Goal: Task Accomplishment & Management: Complete application form

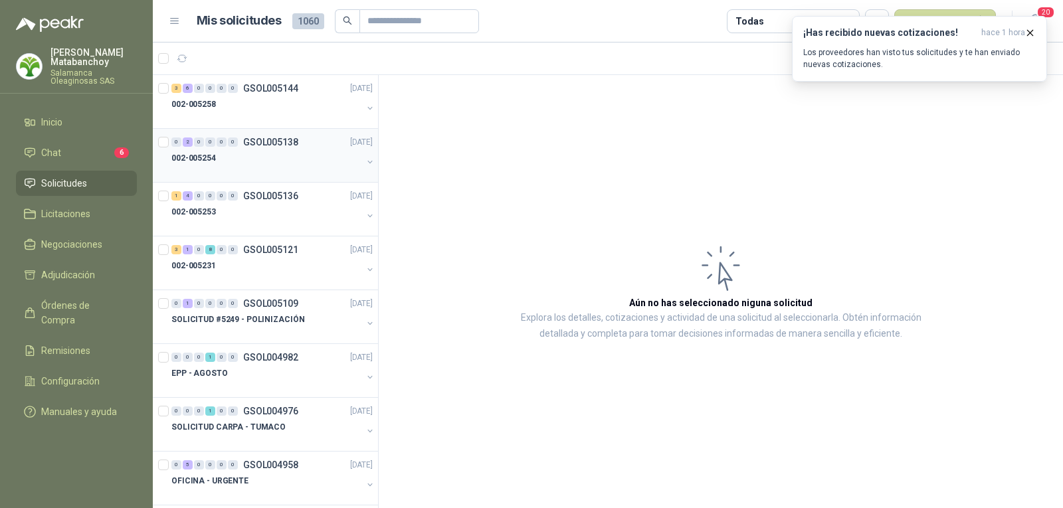
click at [279, 152] on div "002-005254" at bounding box center [266, 158] width 191 height 16
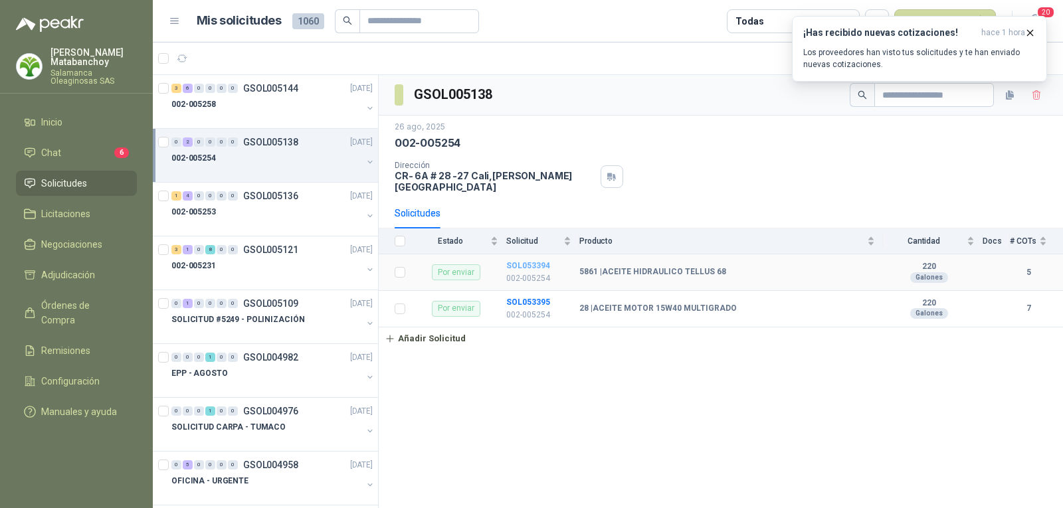
click at [525, 261] on b "SOL053394" at bounding box center [528, 265] width 44 height 9
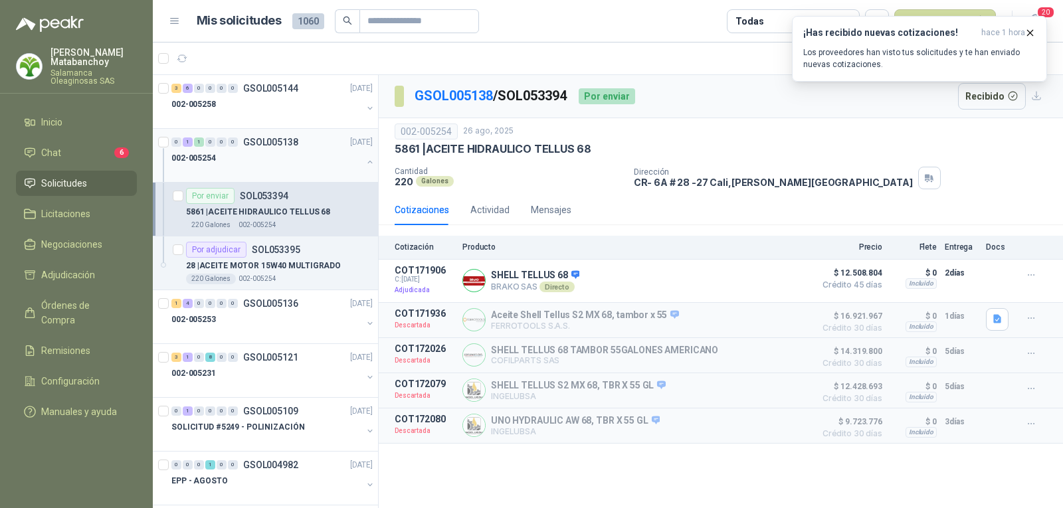
click at [365, 163] on button "button" at bounding box center [370, 162] width 11 height 11
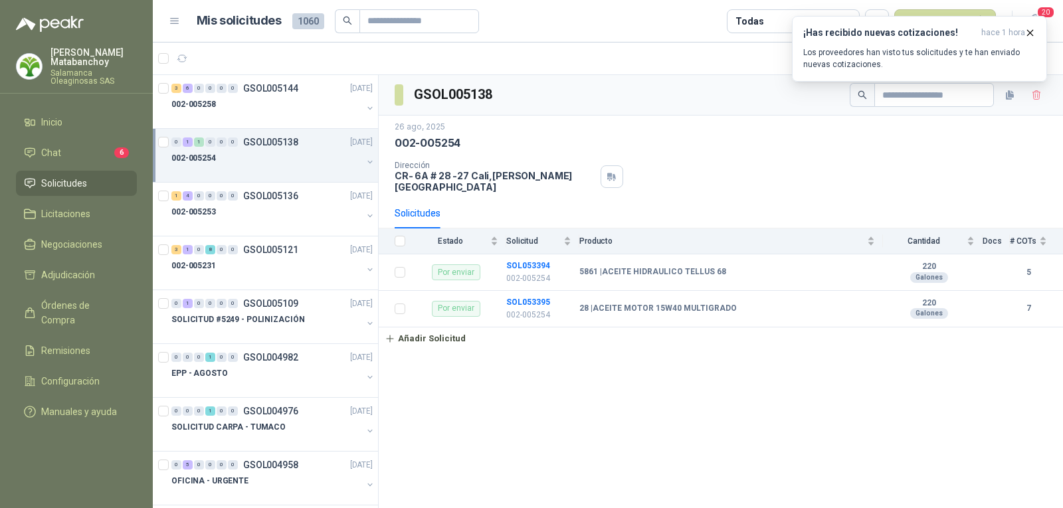
click at [46, 193] on link "Solicitudes" at bounding box center [76, 183] width 121 height 25
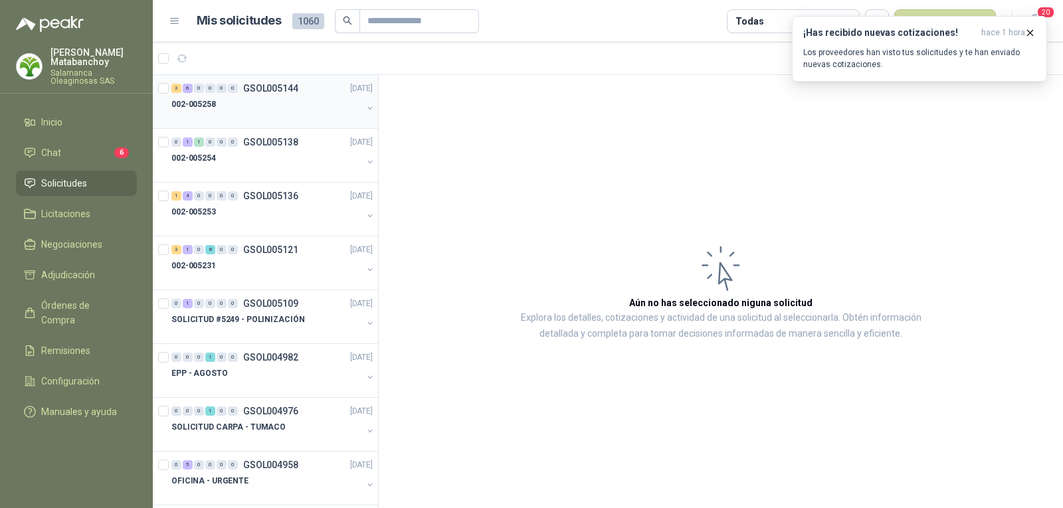
click at [315, 107] on div "002-005258" at bounding box center [266, 104] width 191 height 16
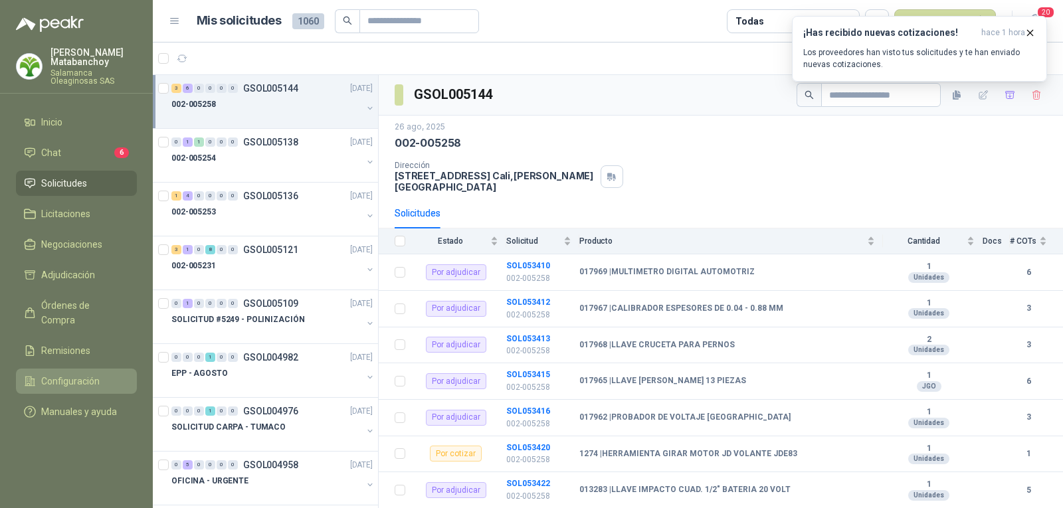
click at [82, 374] on span "Configuración" at bounding box center [70, 381] width 58 height 15
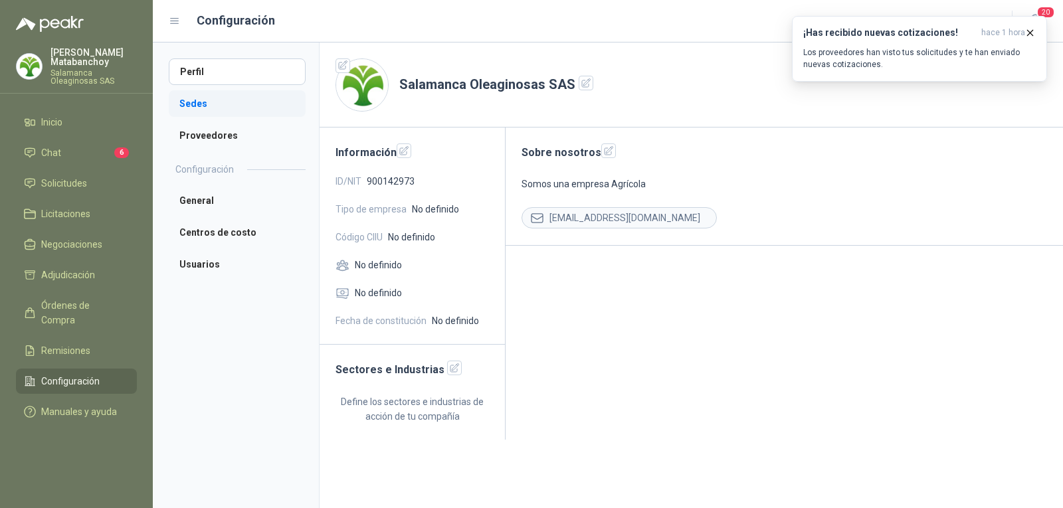
click at [193, 97] on li "Sedes" at bounding box center [237, 103] width 137 height 27
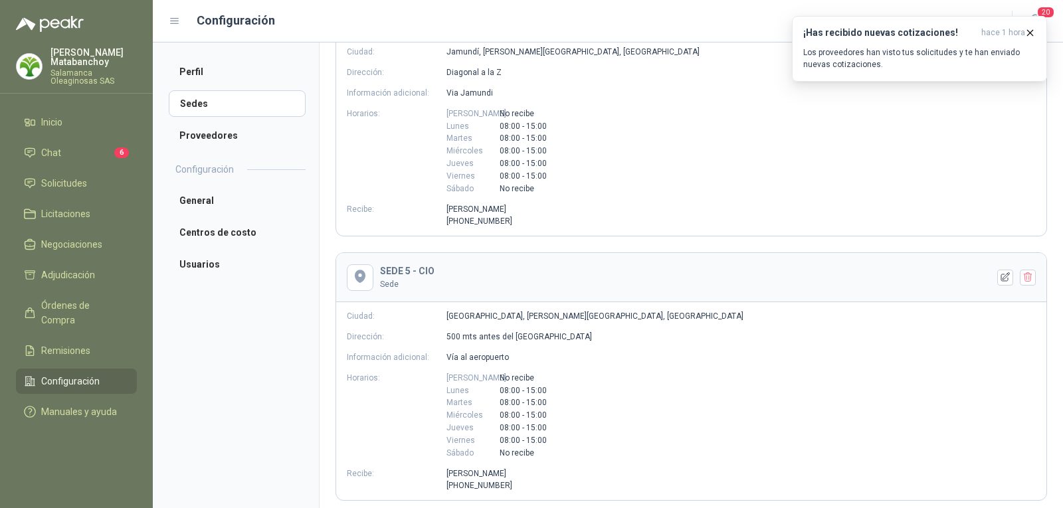
scroll to position [997, 0]
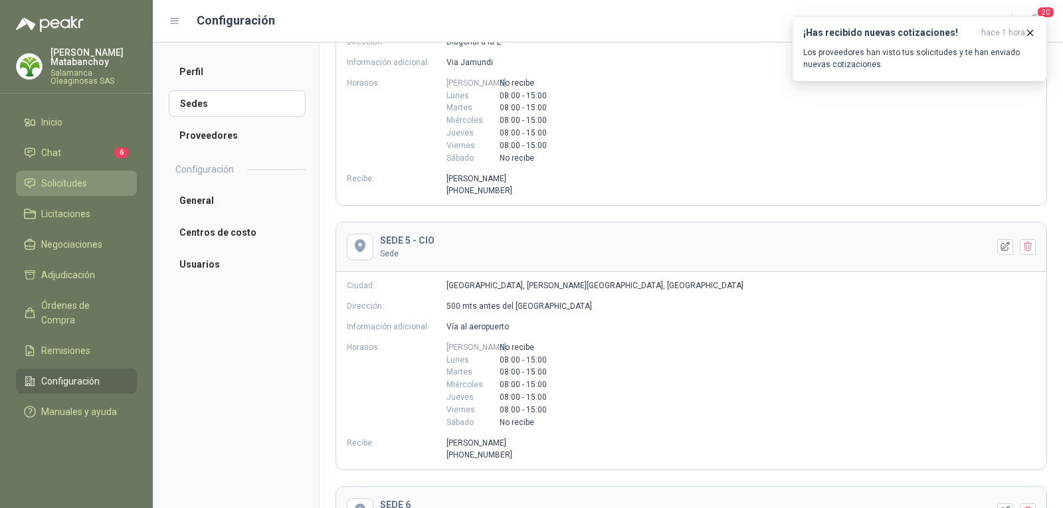
click at [63, 171] on link "Solicitudes" at bounding box center [76, 183] width 121 height 25
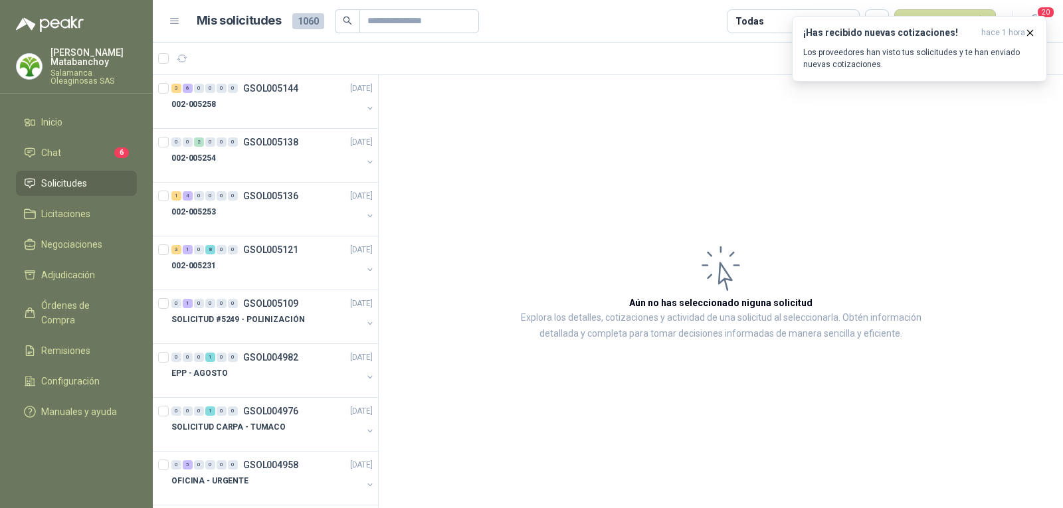
click at [659, 168] on article "Aún no has seleccionado niguna solicitud Explora los detalles, cotizaciones y a…" at bounding box center [721, 292] width 684 height 434
click at [1025, 33] on icon "button" at bounding box center [1030, 32] width 11 height 11
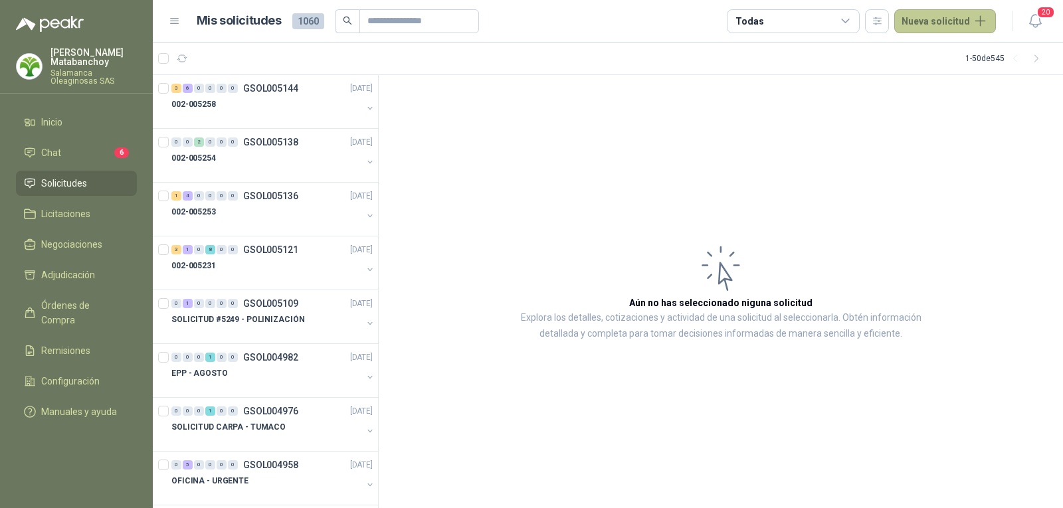
click at [953, 21] on button "Nueva solicitud" at bounding box center [945, 21] width 102 height 24
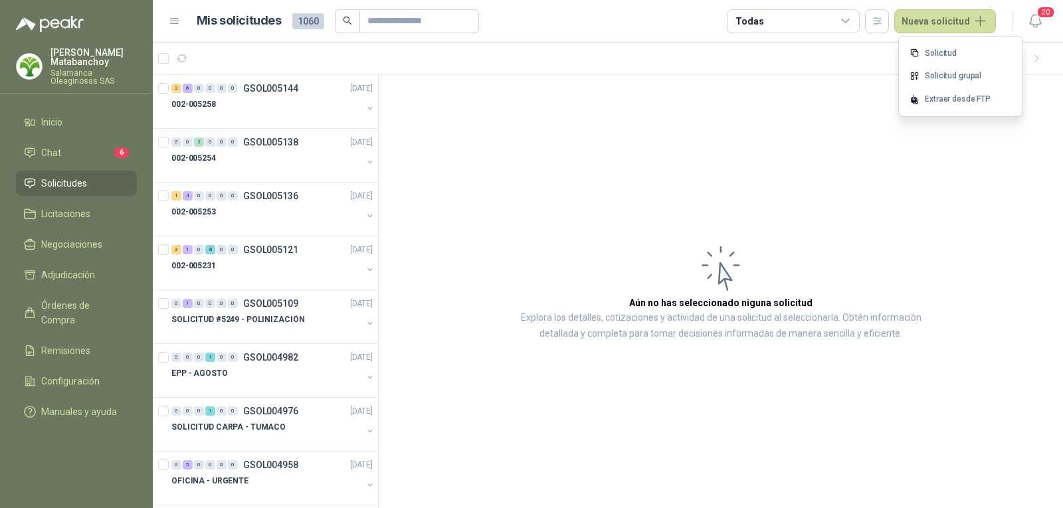
drag, startPoint x: 670, startPoint y: 187, endPoint x: 688, endPoint y: 124, distance: 65.2
click at [670, 187] on article "Aún no has seleccionado niguna solicitud Explora los detalles, cotizaciones y a…" at bounding box center [721, 292] width 684 height 434
drag, startPoint x: 958, startPoint y: 344, endPoint x: 948, endPoint y: 351, distance: 12.4
click at [958, 344] on article "Aún no has seleccionado niguna solicitud Explora los detalles, cotizaciones y a…" at bounding box center [721, 292] width 684 height 434
click at [249, 113] on div at bounding box center [266, 117] width 191 height 11
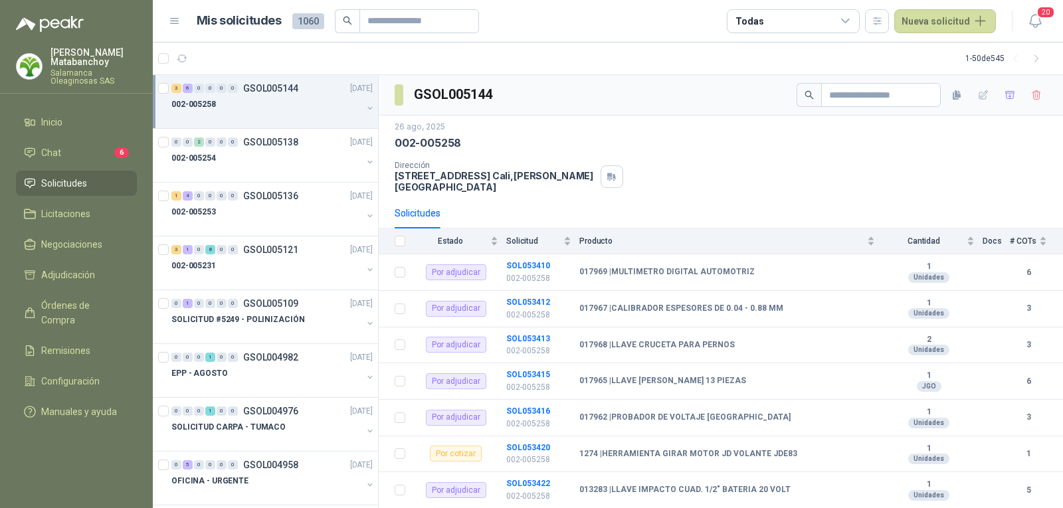
click at [41, 177] on span "Solicitudes" at bounding box center [64, 183] width 46 height 15
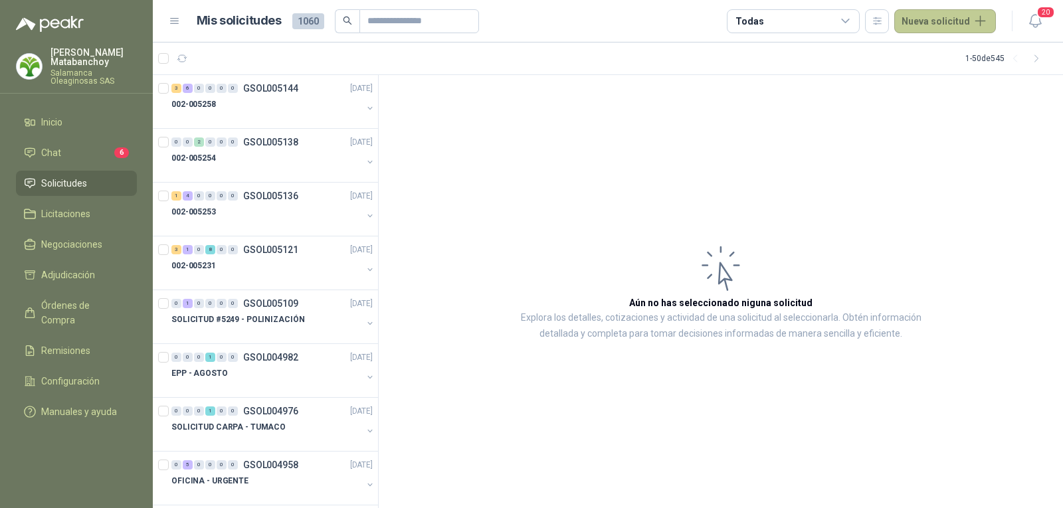
click at [909, 27] on button "Nueva solicitud" at bounding box center [945, 21] width 102 height 24
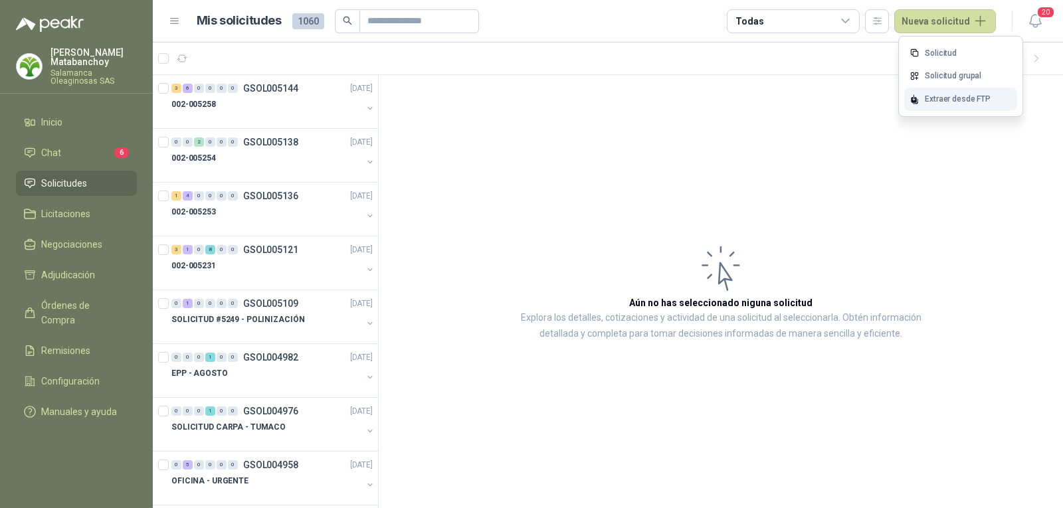
click at [922, 96] on div "Extraer desde FTP" at bounding box center [960, 99] width 113 height 23
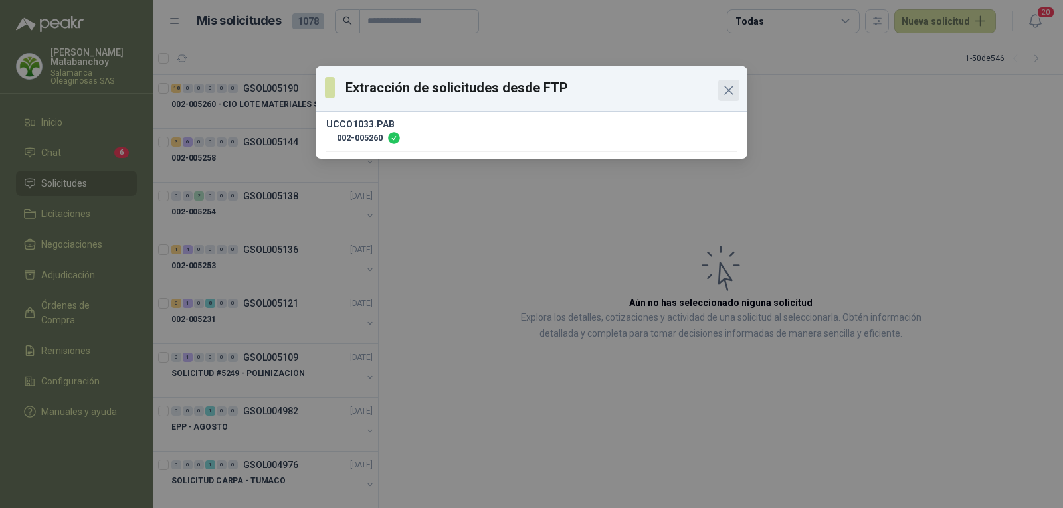
click at [732, 93] on icon "Close" at bounding box center [729, 90] width 8 height 8
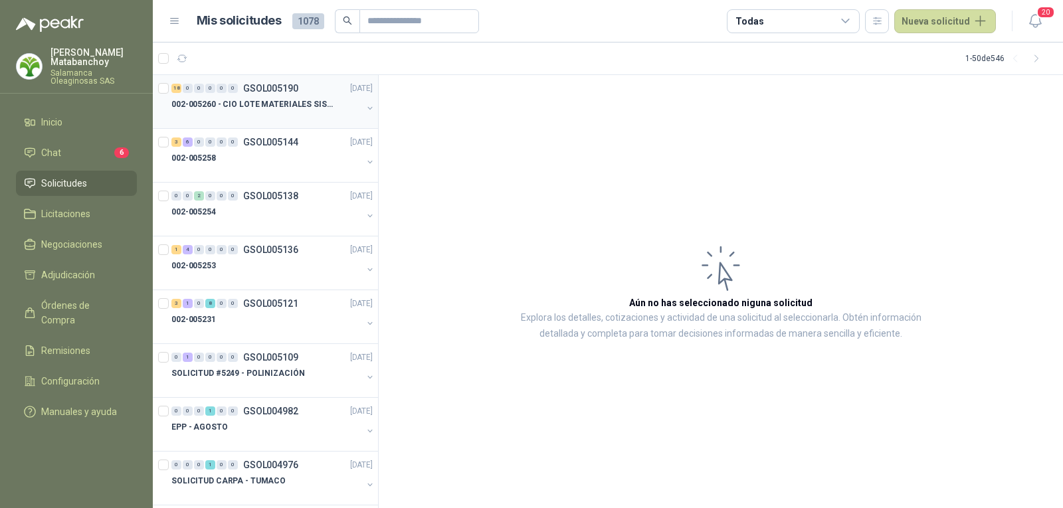
click at [290, 98] on p "002-005260 - CIO LOTE MATERIALES SISTEMA HIDRAULIC" at bounding box center [253, 104] width 165 height 13
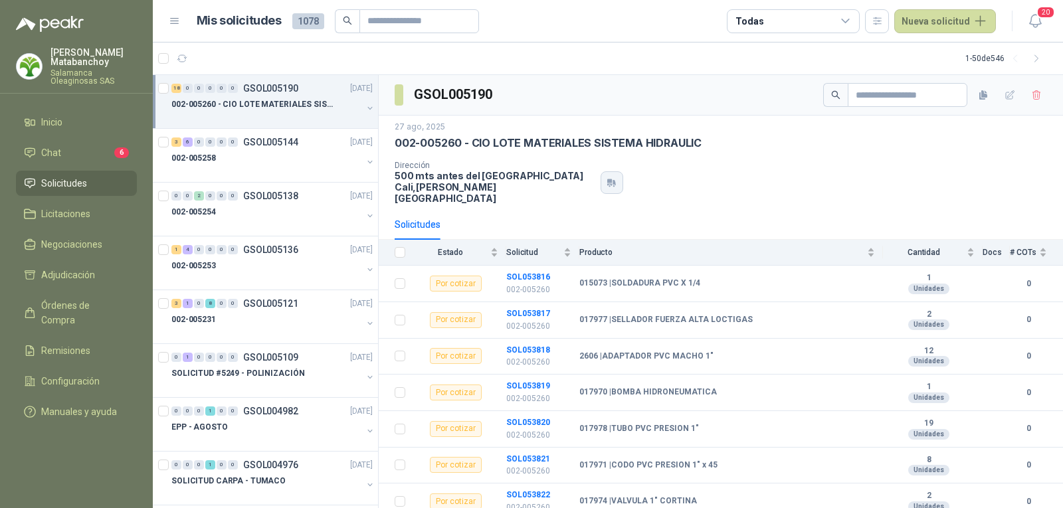
click at [607, 179] on icon "button" at bounding box center [609, 181] width 5 height 4
click at [330, 150] on div "3 6 0 0 0 0 GSOL005144 26/08/25" at bounding box center [273, 142] width 204 height 16
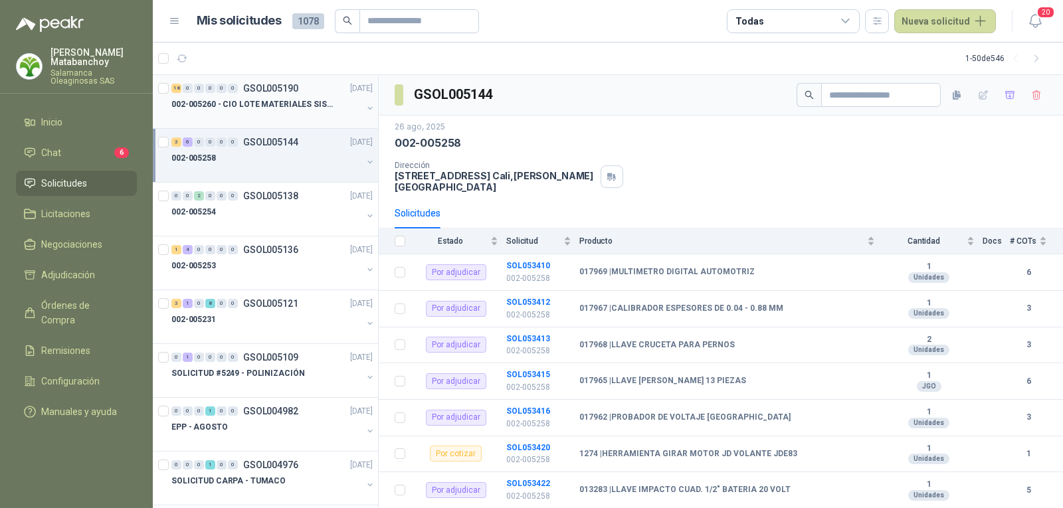
click at [304, 114] on div at bounding box center [266, 117] width 191 height 11
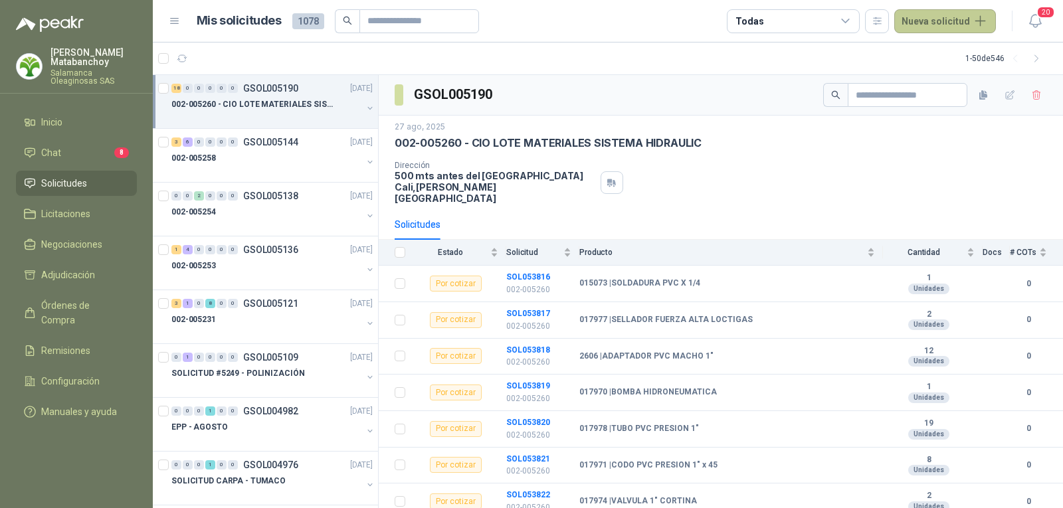
click at [928, 31] on button "Nueva solicitud" at bounding box center [945, 21] width 102 height 24
click at [931, 100] on div "Extraer desde FTP" at bounding box center [960, 99] width 113 height 23
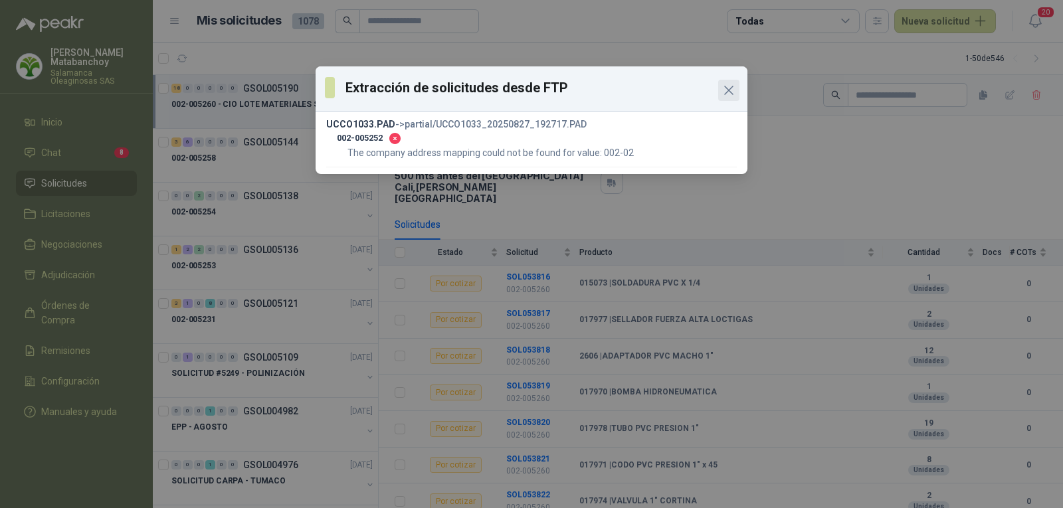
click at [728, 92] on icon "Close" at bounding box center [729, 90] width 16 height 16
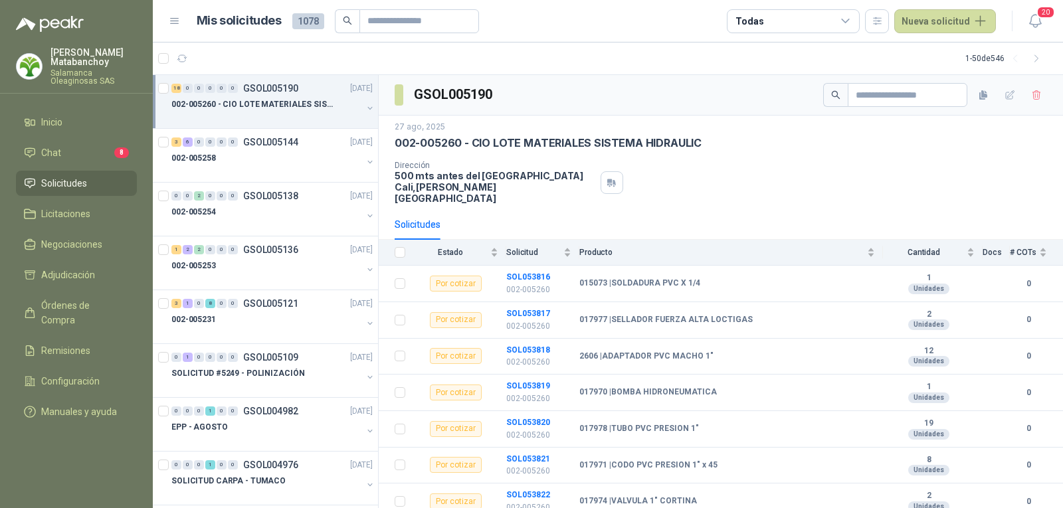
click at [951, 184] on div "Dirección 500 mts antes del estadio Deportivo Cali Cali , Valle del Cauca" at bounding box center [721, 182] width 653 height 43
drag, startPoint x: 973, startPoint y: 1, endPoint x: 966, endPoint y: 41, distance: 39.8
click at [972, 10] on header "Mis solicitudes 1078 Todas Nueva solicitud 20" at bounding box center [608, 21] width 910 height 43
click at [966, 41] on header "Mis solicitudes 1078 Todas Nueva solicitud 20" at bounding box center [608, 21] width 910 height 43
click at [960, 29] on button "Nueva solicitud" at bounding box center [945, 21] width 102 height 24
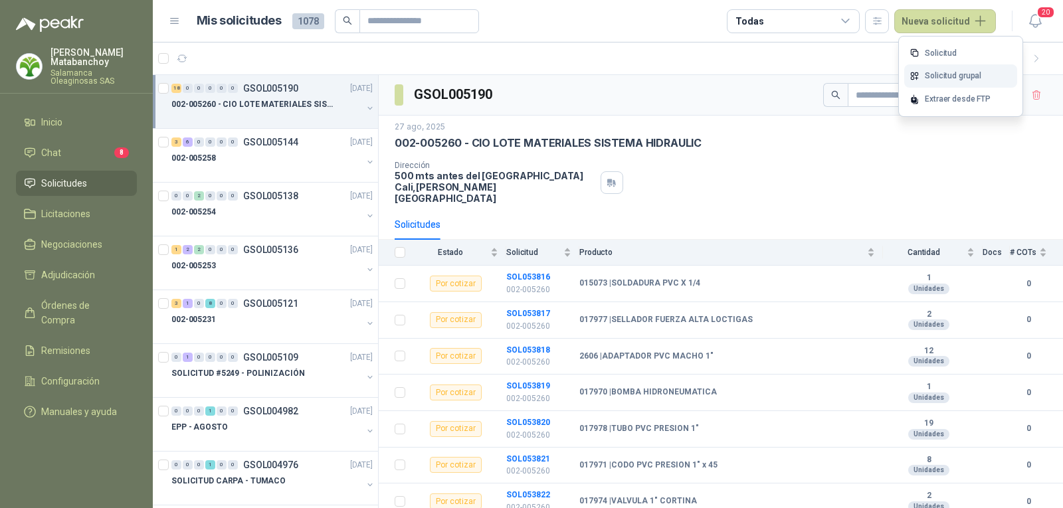
click at [938, 79] on link "Solicitud grupal" at bounding box center [960, 75] width 113 height 23
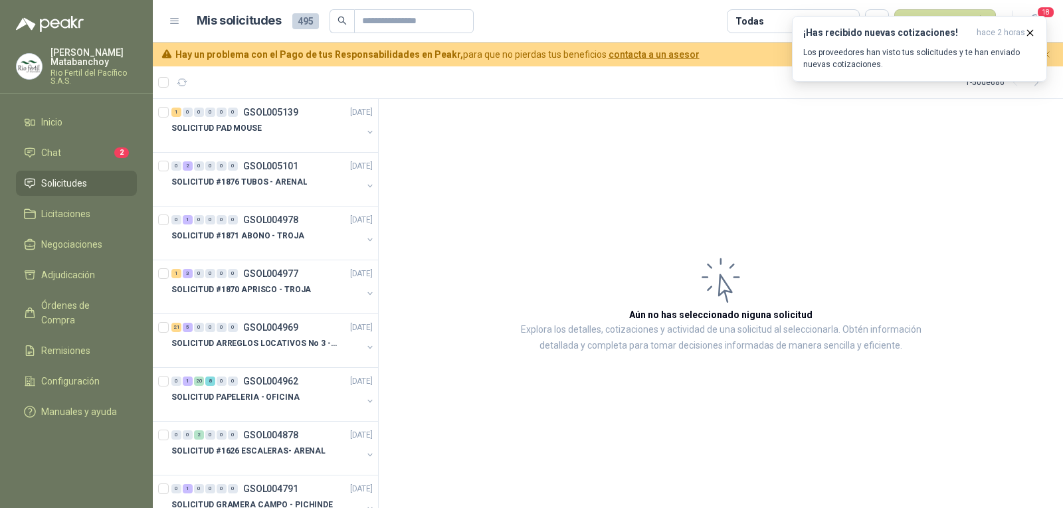
scroll to position [1, 0]
drag, startPoint x: 1029, startPoint y: 34, endPoint x: 1002, endPoint y: 23, distance: 28.9
click at [1027, 34] on icon "button" at bounding box center [1030, 32] width 11 height 11
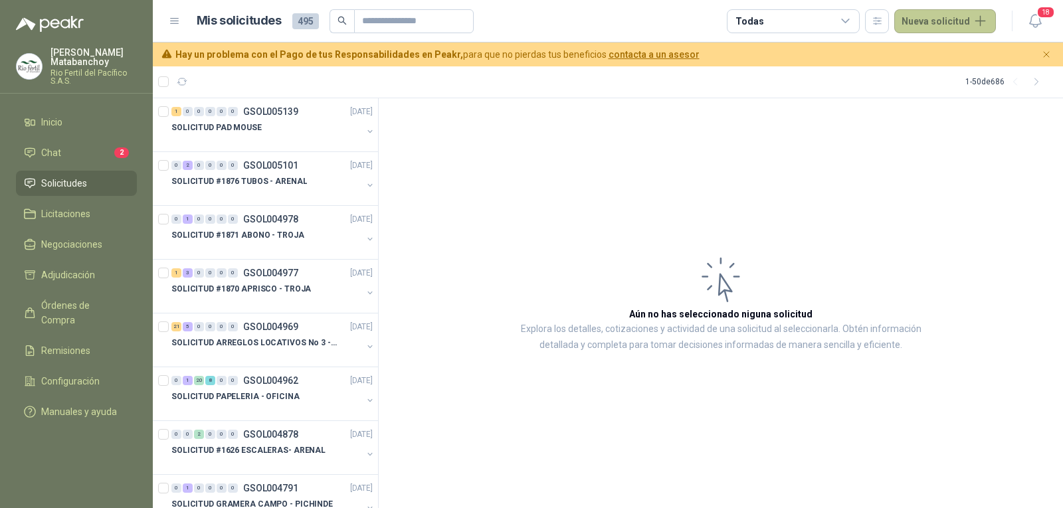
click at [960, 20] on button "Nueva solicitud" at bounding box center [945, 21] width 102 height 24
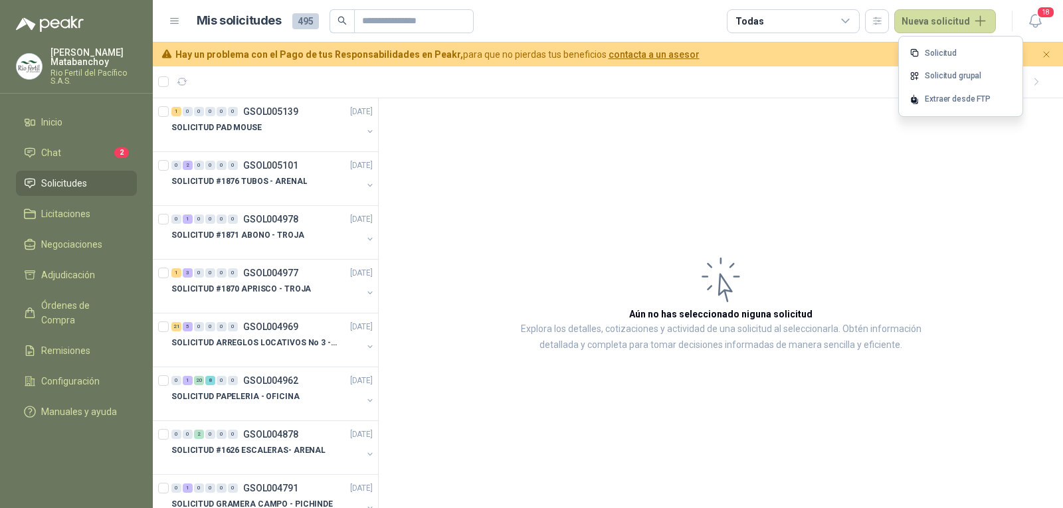
click at [827, 122] on article "Aún no has seleccionado niguna solicitud Explora los detalles, cotizaciones y a…" at bounding box center [721, 303] width 684 height 410
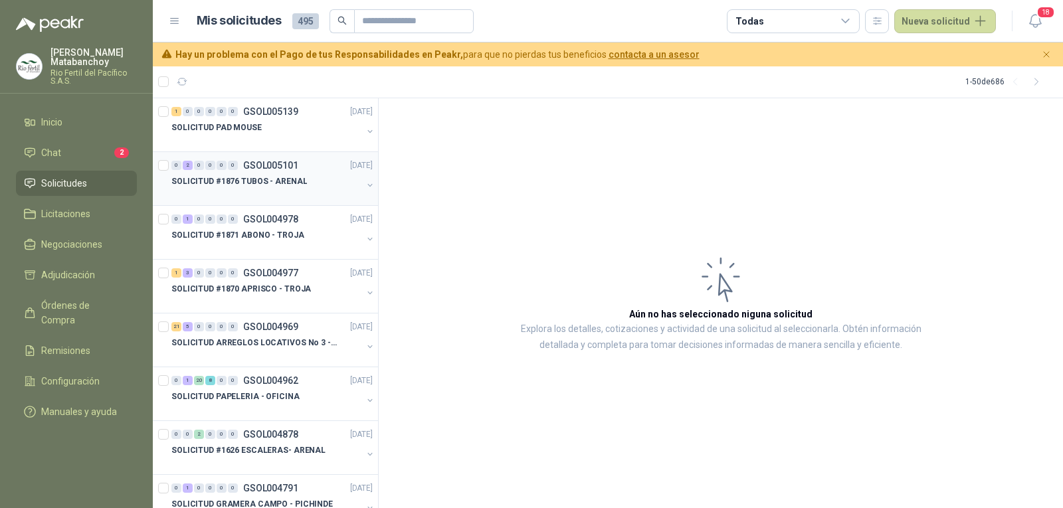
click at [288, 185] on p "SOLICITUD #1876 TUBOS - ARENAL" at bounding box center [239, 181] width 136 height 13
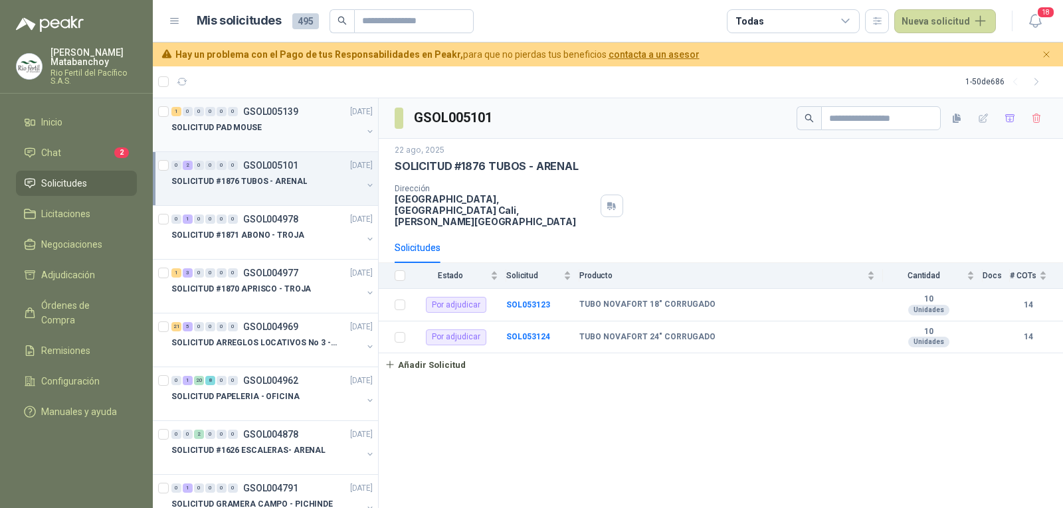
click at [282, 130] on div "SOLICITUD PAD MOUSE" at bounding box center [266, 128] width 191 height 16
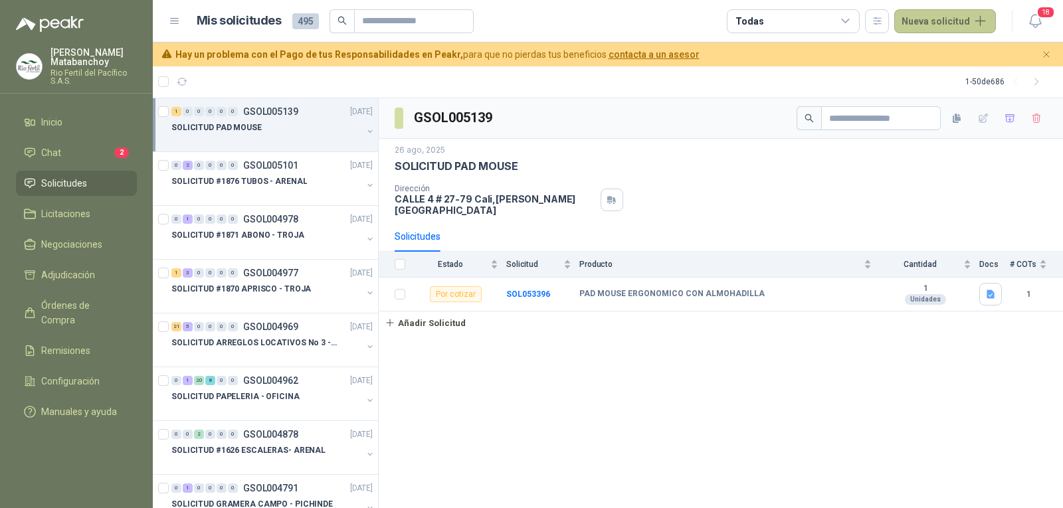
click at [936, 13] on button "Nueva solicitud" at bounding box center [945, 21] width 102 height 24
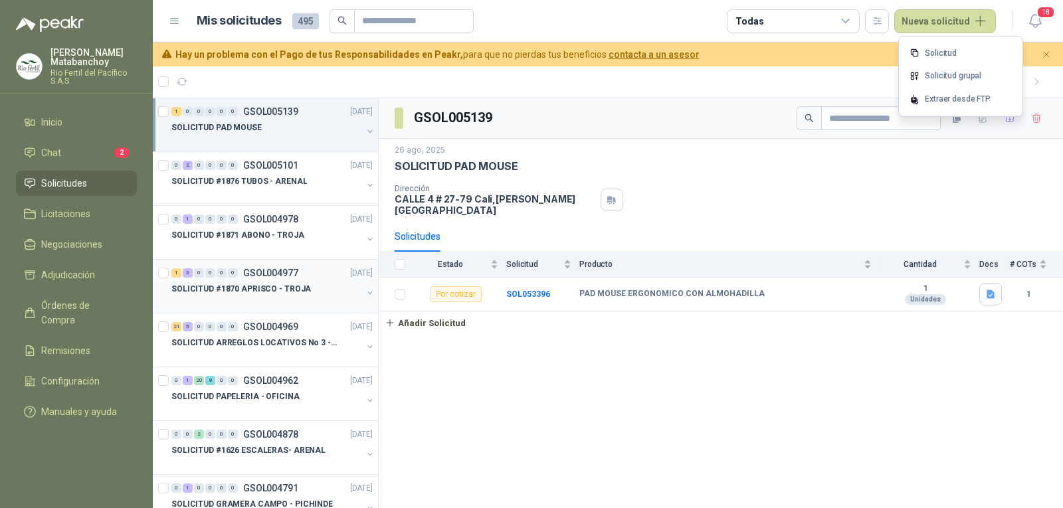
click at [251, 296] on div "SOLICITUD #1870 APRISCO - TROJA" at bounding box center [266, 289] width 191 height 16
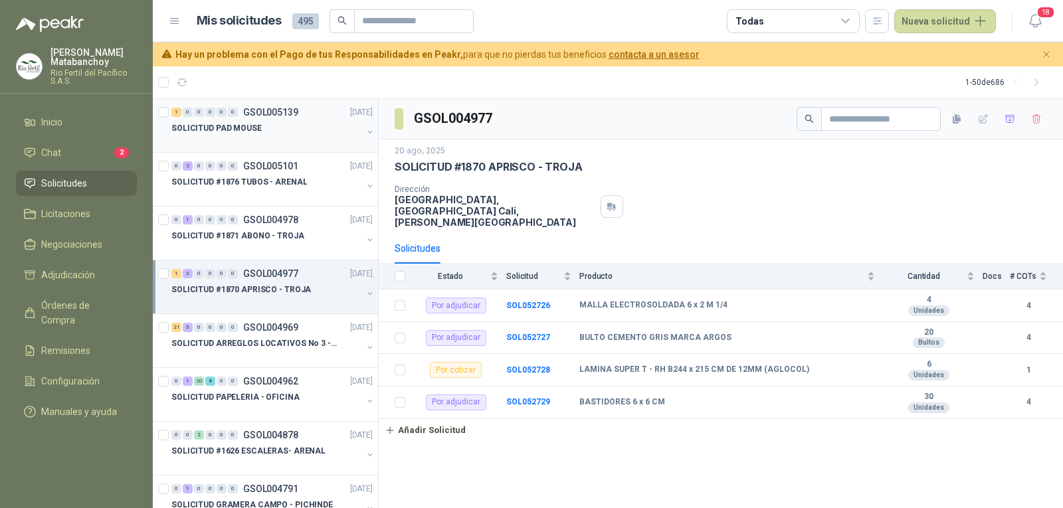
click at [300, 138] on div at bounding box center [266, 141] width 191 height 11
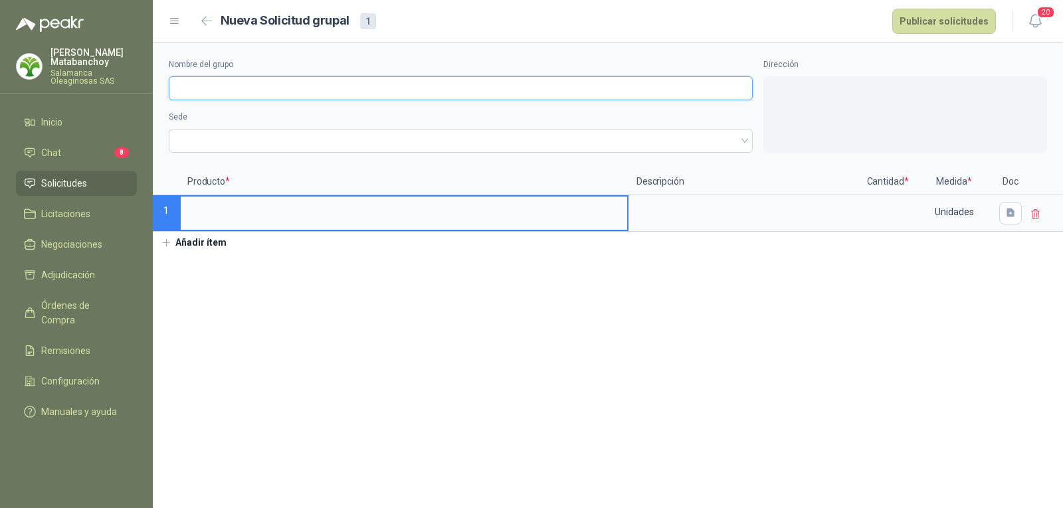
click at [368, 92] on input "Nombre del grupo" at bounding box center [461, 88] width 584 height 24
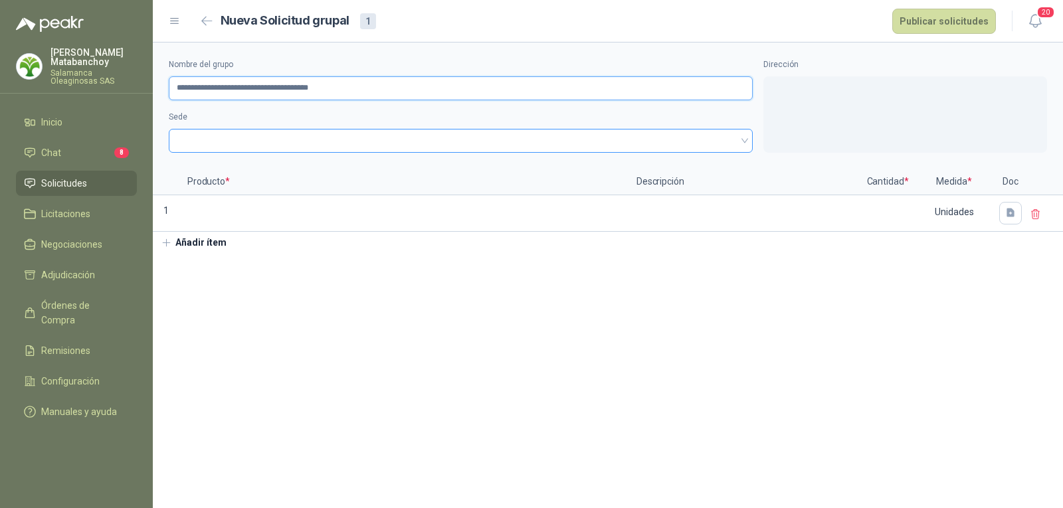
click at [290, 134] on span at bounding box center [461, 141] width 568 height 20
type input "**********"
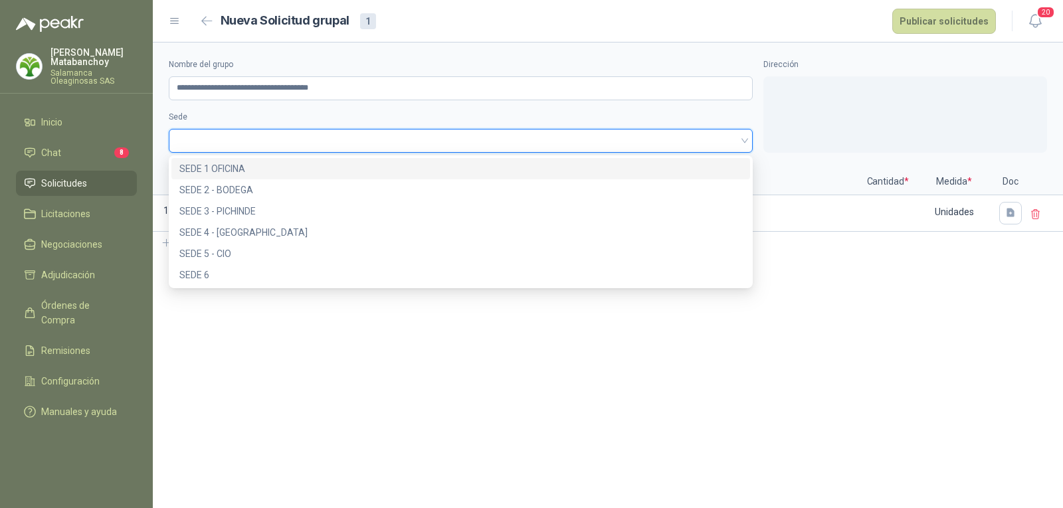
drag, startPoint x: 259, startPoint y: 169, endPoint x: 253, endPoint y: 189, distance: 21.0
click at [258, 169] on div "SEDE 1 OFICINA" at bounding box center [460, 168] width 563 height 15
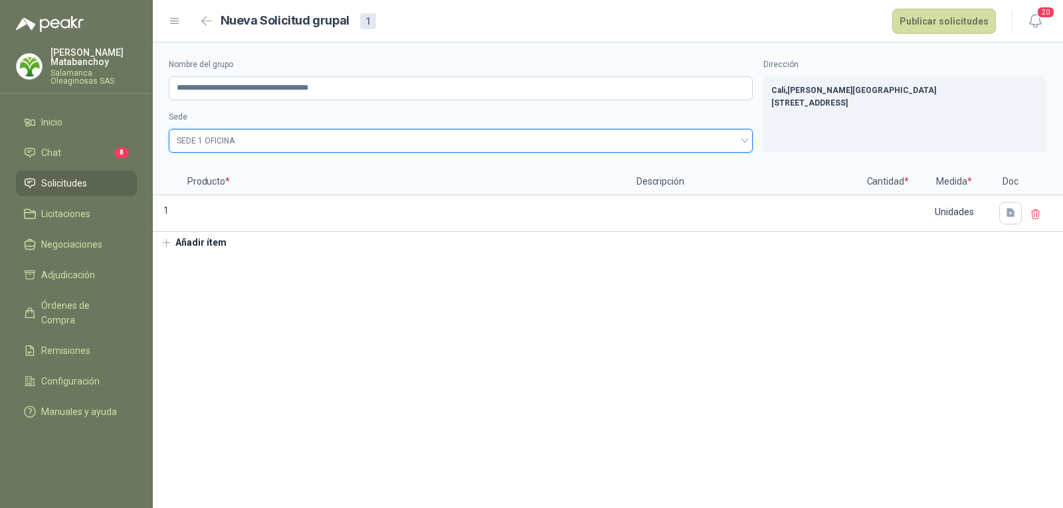
click at [229, 251] on button "Añadir ítem" at bounding box center [194, 243] width 82 height 23
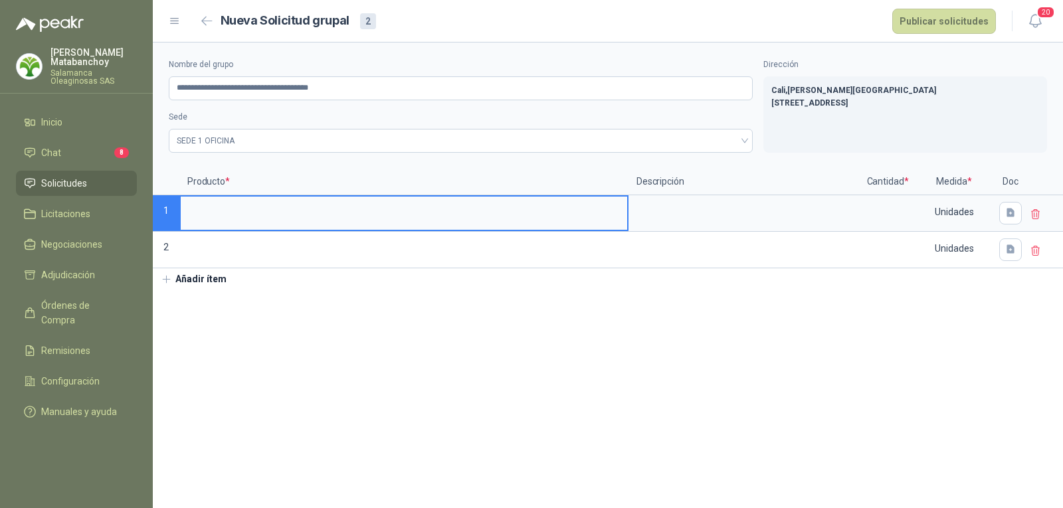
click at [239, 221] on input at bounding box center [404, 210] width 447 height 26
type input "**********"
click at [904, 213] on input at bounding box center [888, 210] width 51 height 26
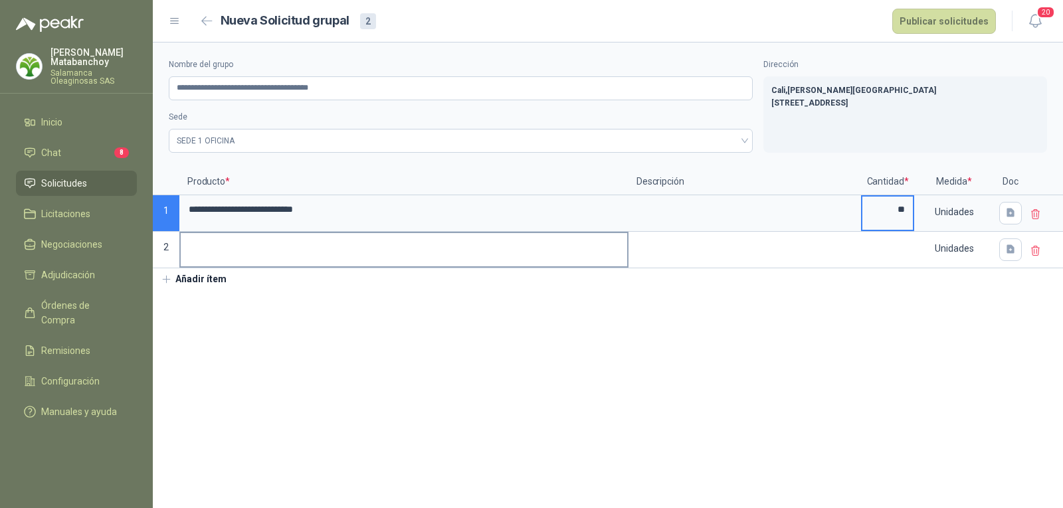
type input "**"
click at [423, 249] on input at bounding box center [404, 246] width 447 height 26
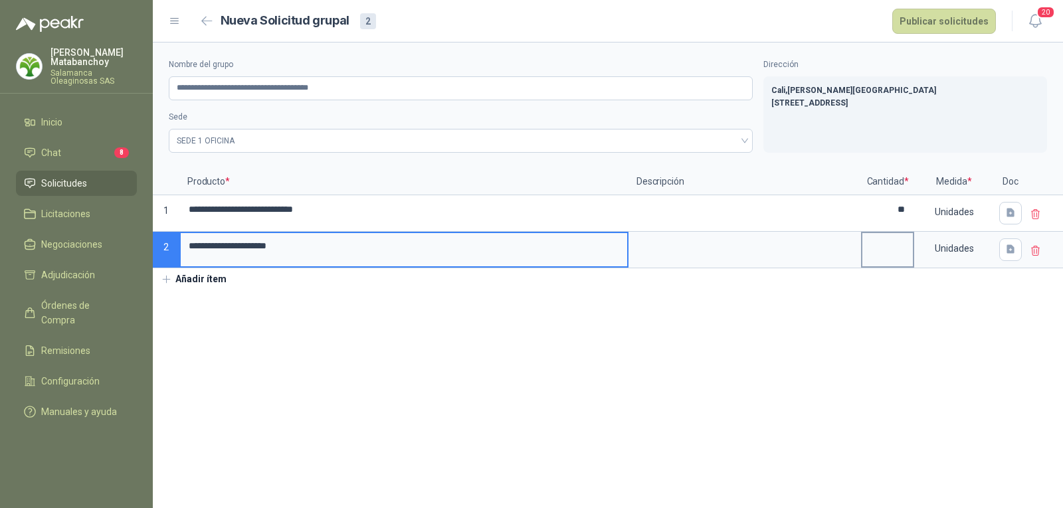
type input "**********"
click at [876, 251] on input at bounding box center [888, 246] width 51 height 26
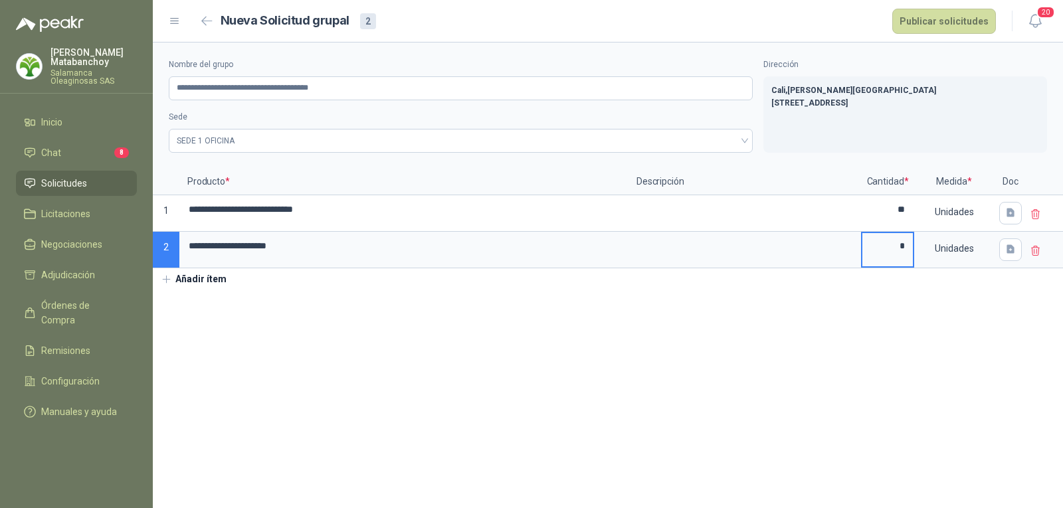
type input "*"
click at [680, 342] on section "**********" at bounding box center [608, 276] width 910 height 466
click at [924, 29] on button "Publicar solicitudes" at bounding box center [944, 21] width 104 height 25
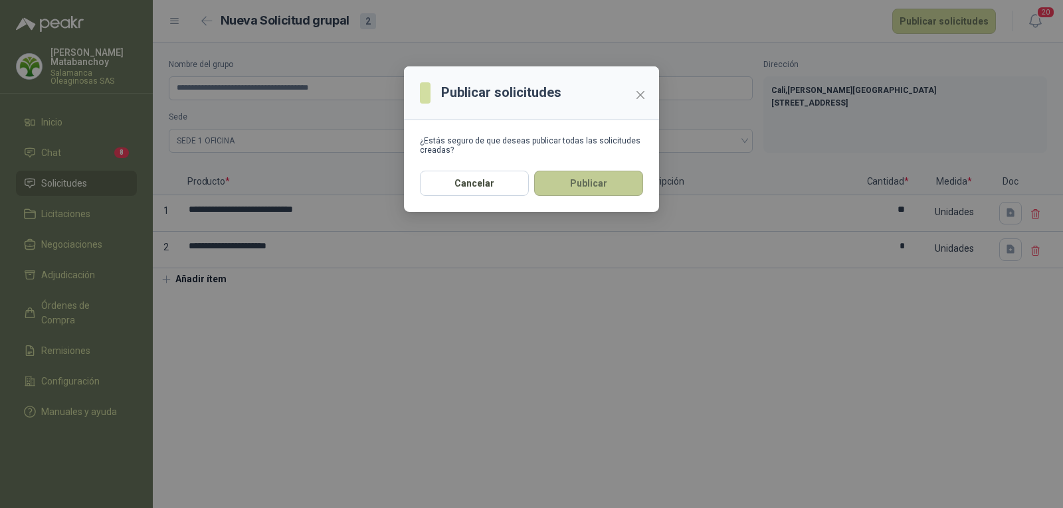
click at [585, 173] on button "Publicar" at bounding box center [588, 183] width 109 height 25
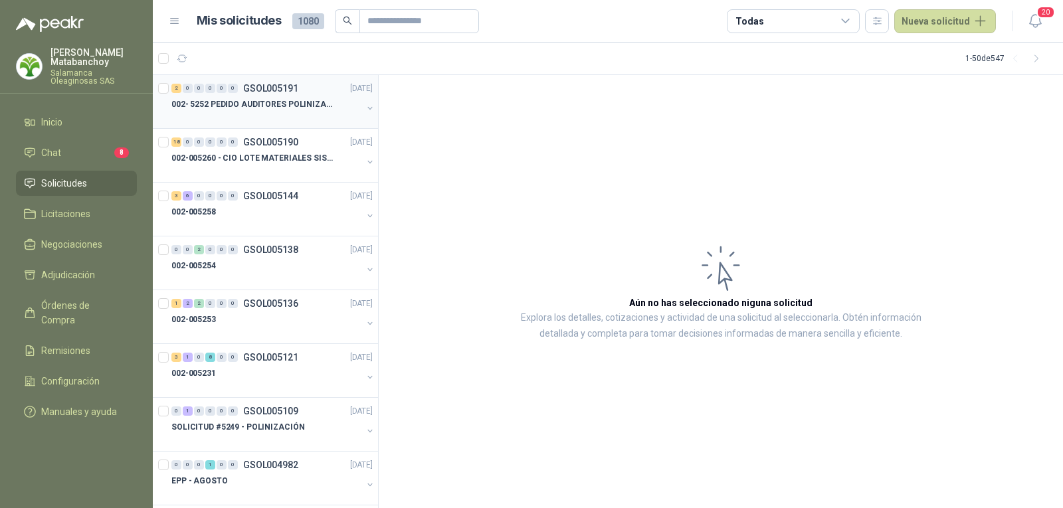
click at [260, 116] on div at bounding box center [266, 117] width 191 height 11
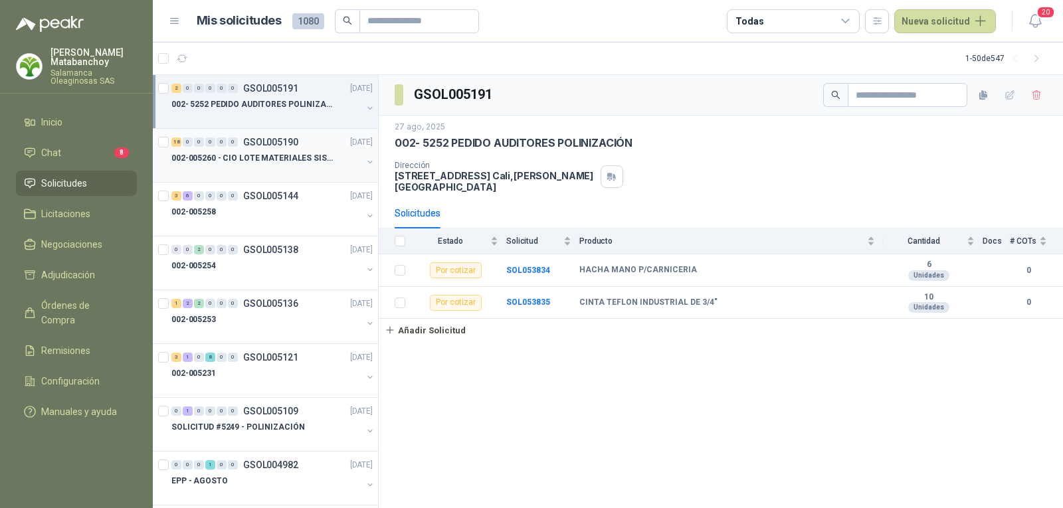
click at [253, 170] on div at bounding box center [266, 171] width 191 height 11
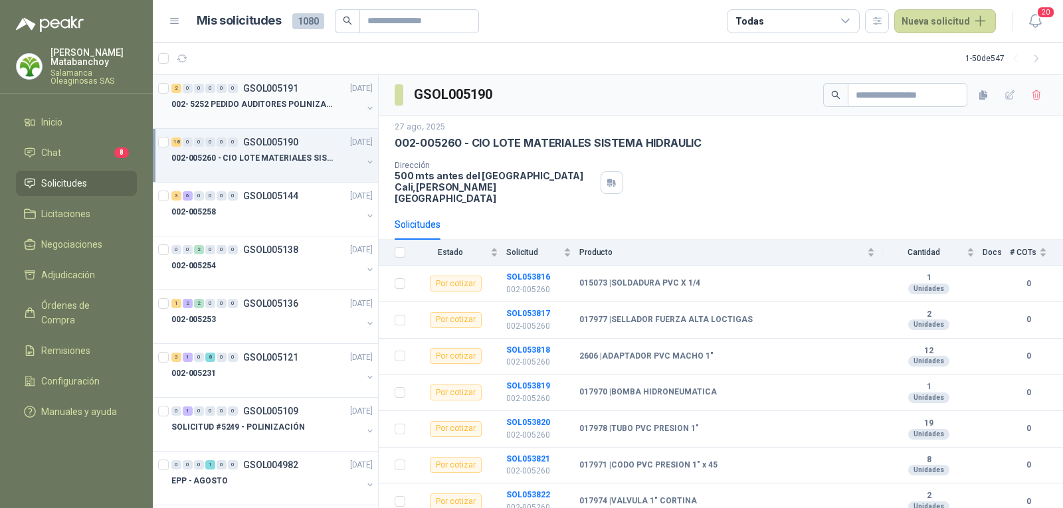
click at [264, 107] on p "002- 5252 PEDIDO AUDITORES POLINIZACIÓN" at bounding box center [253, 104] width 165 height 13
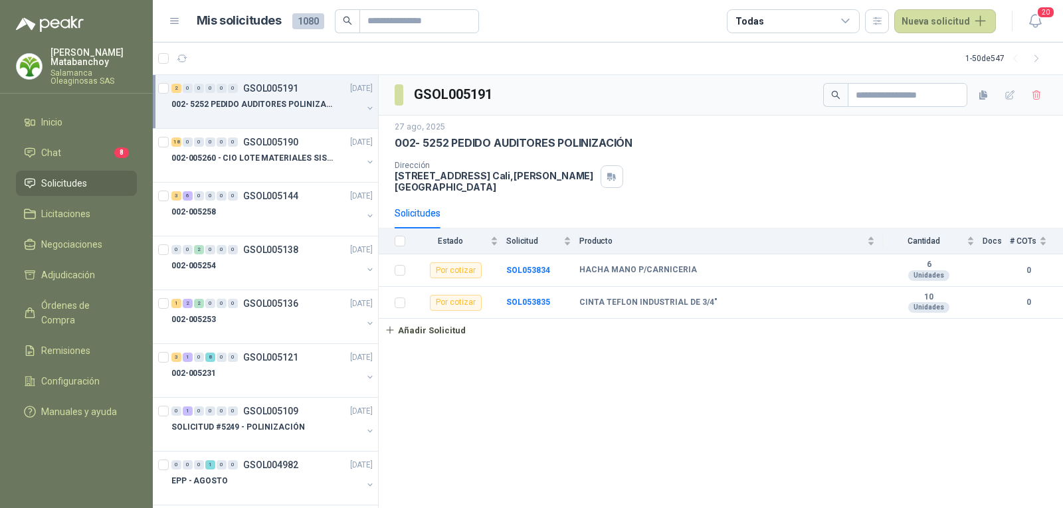
click at [100, 177] on li "Solicitudes" at bounding box center [76, 183] width 105 height 15
